Goal: Navigation & Orientation: Find specific page/section

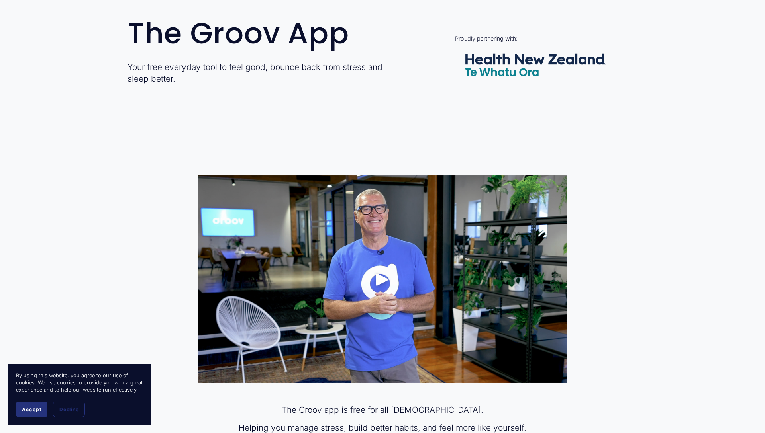
scroll to position [426, 0]
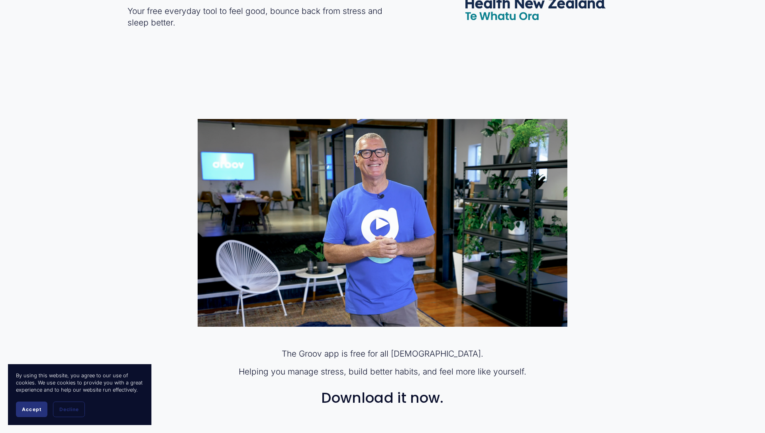
click at [380, 224] on div "Play" at bounding box center [382, 223] width 19 height 19
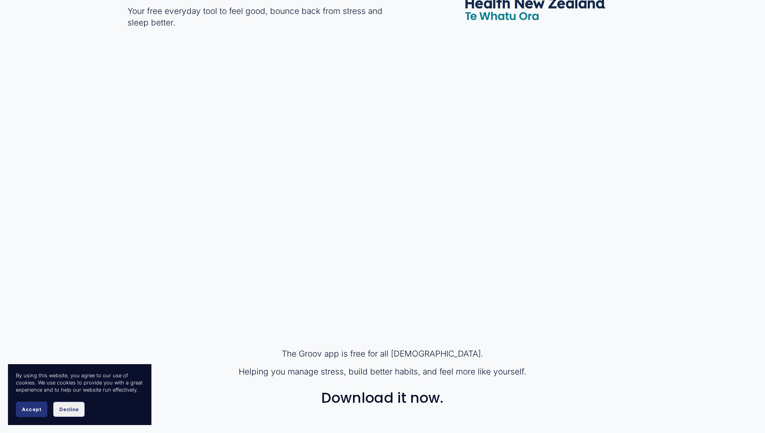
click at [65, 411] on span "Decline" at bounding box center [68, 410] width 19 height 6
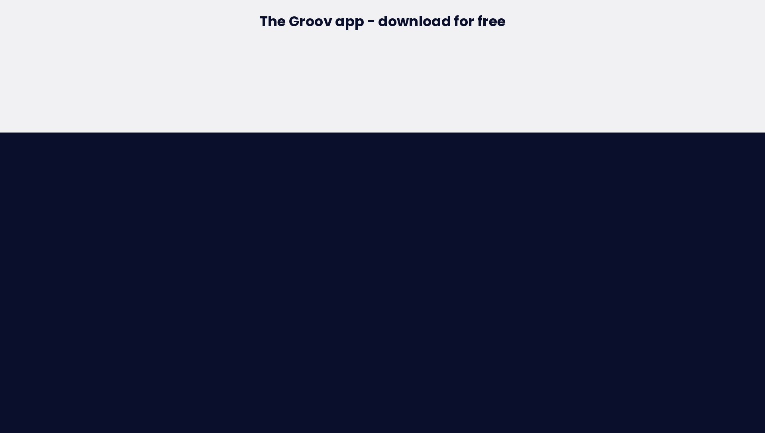
scroll to position [2608, 0]
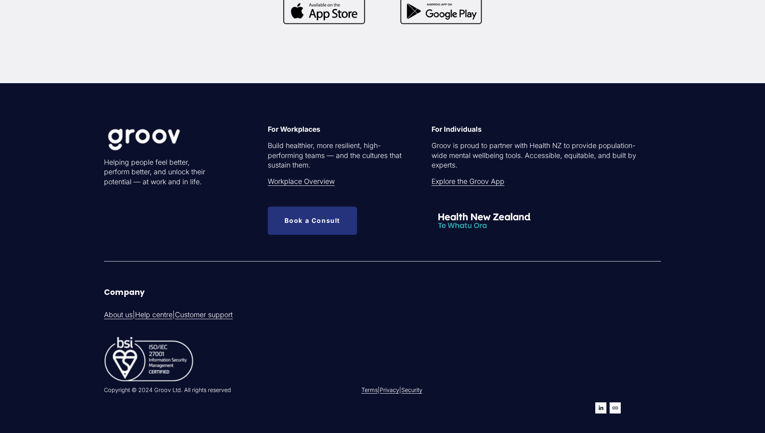
click at [484, 180] on link "Explore the Groov App" at bounding box center [467, 182] width 73 height 10
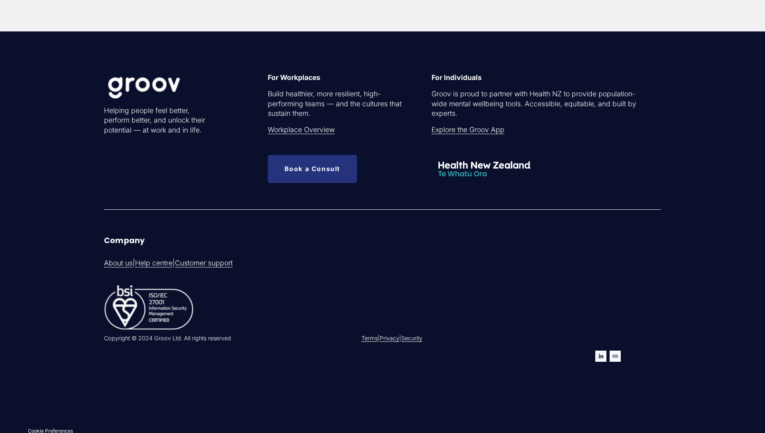
scroll to position [2664, 0]
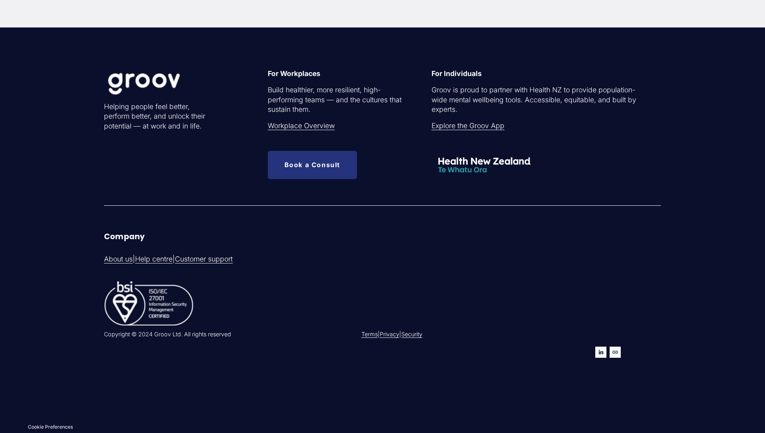
click at [120, 262] on link "About us" at bounding box center [118, 259] width 29 height 10
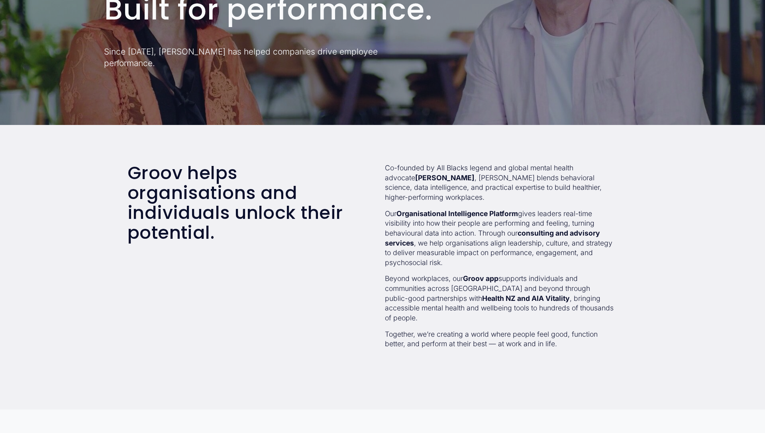
scroll to position [167, 0]
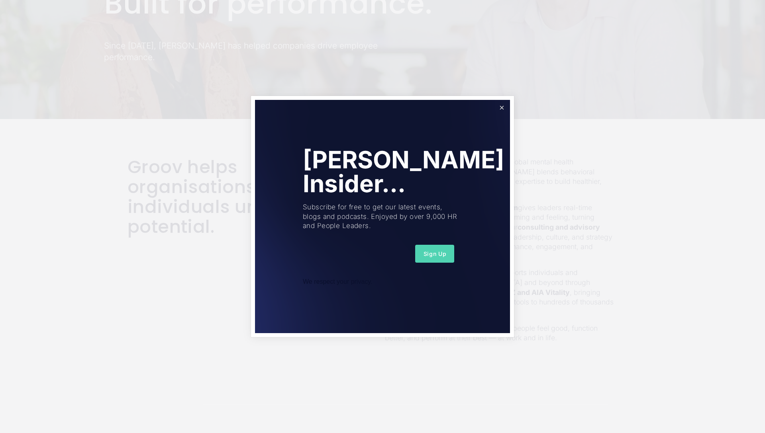
click at [501, 104] on link "Close" at bounding box center [502, 108] width 14 height 14
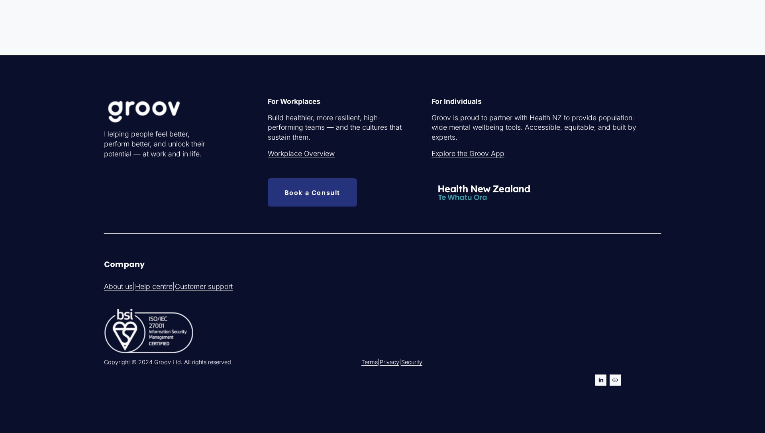
scroll to position [2529, 0]
